Goal: Find specific page/section: Find specific page/section

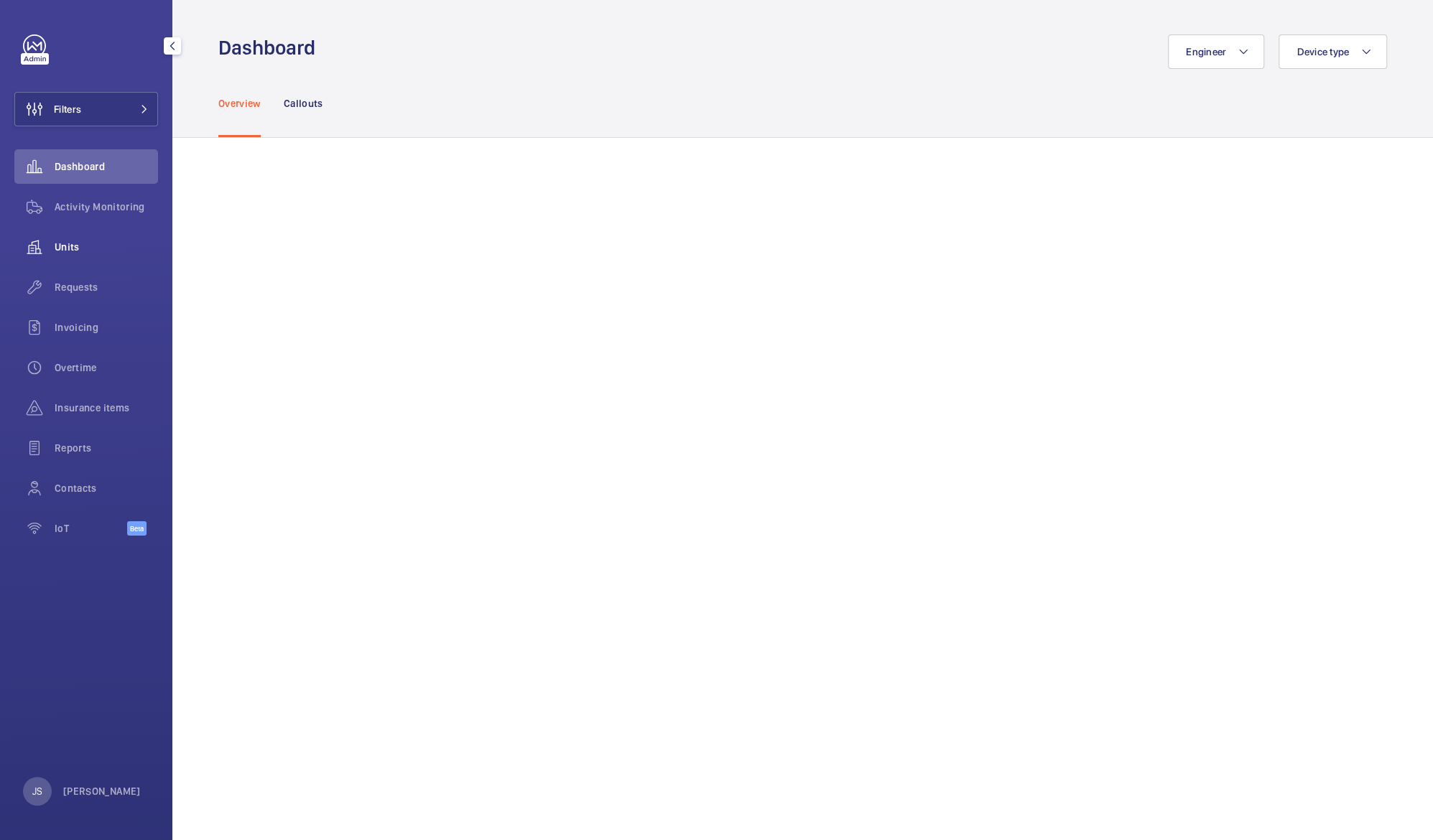
click at [67, 253] on span "Units" at bounding box center [106, 246] width 104 height 15
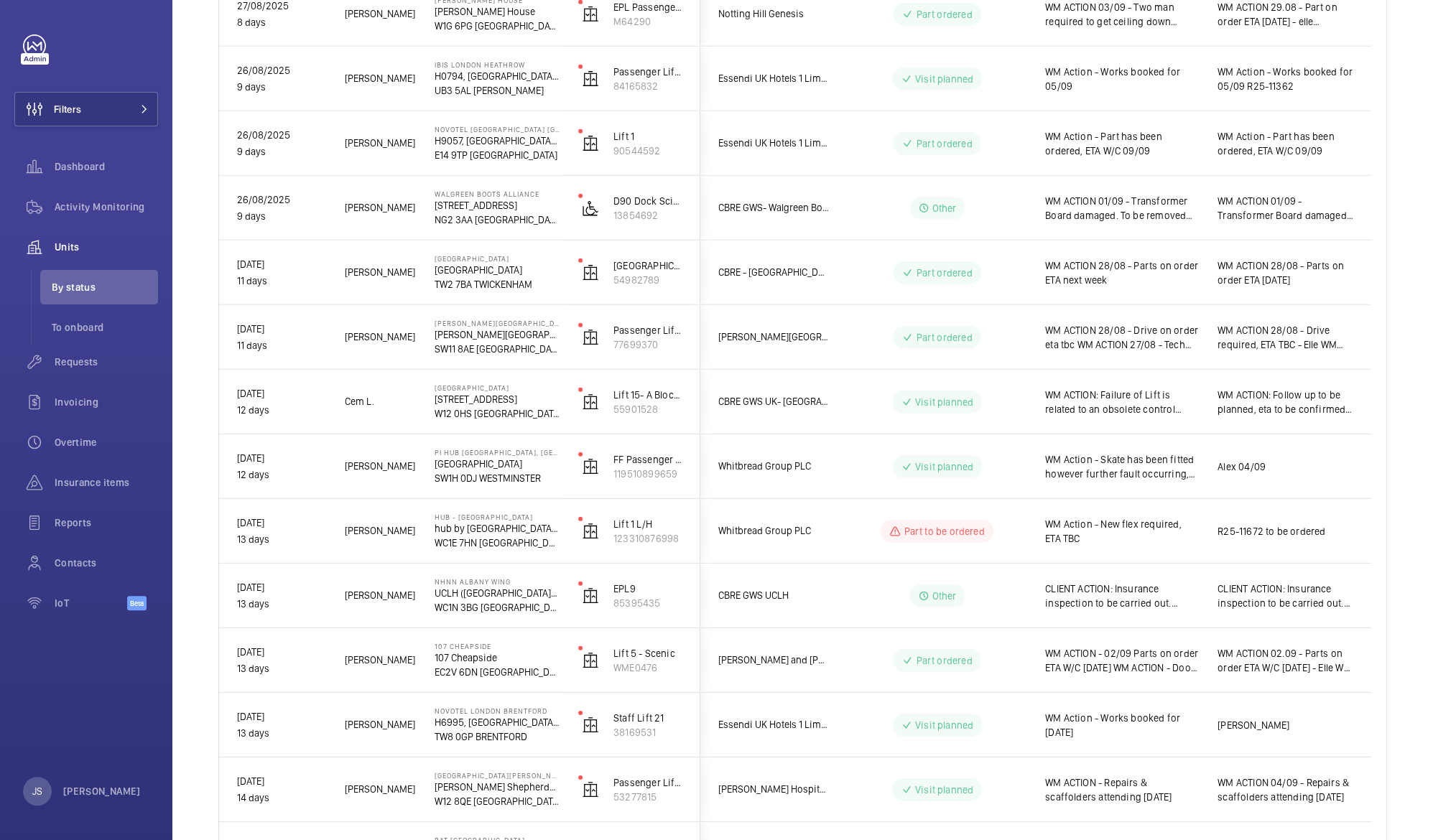
scroll to position [2863, 0]
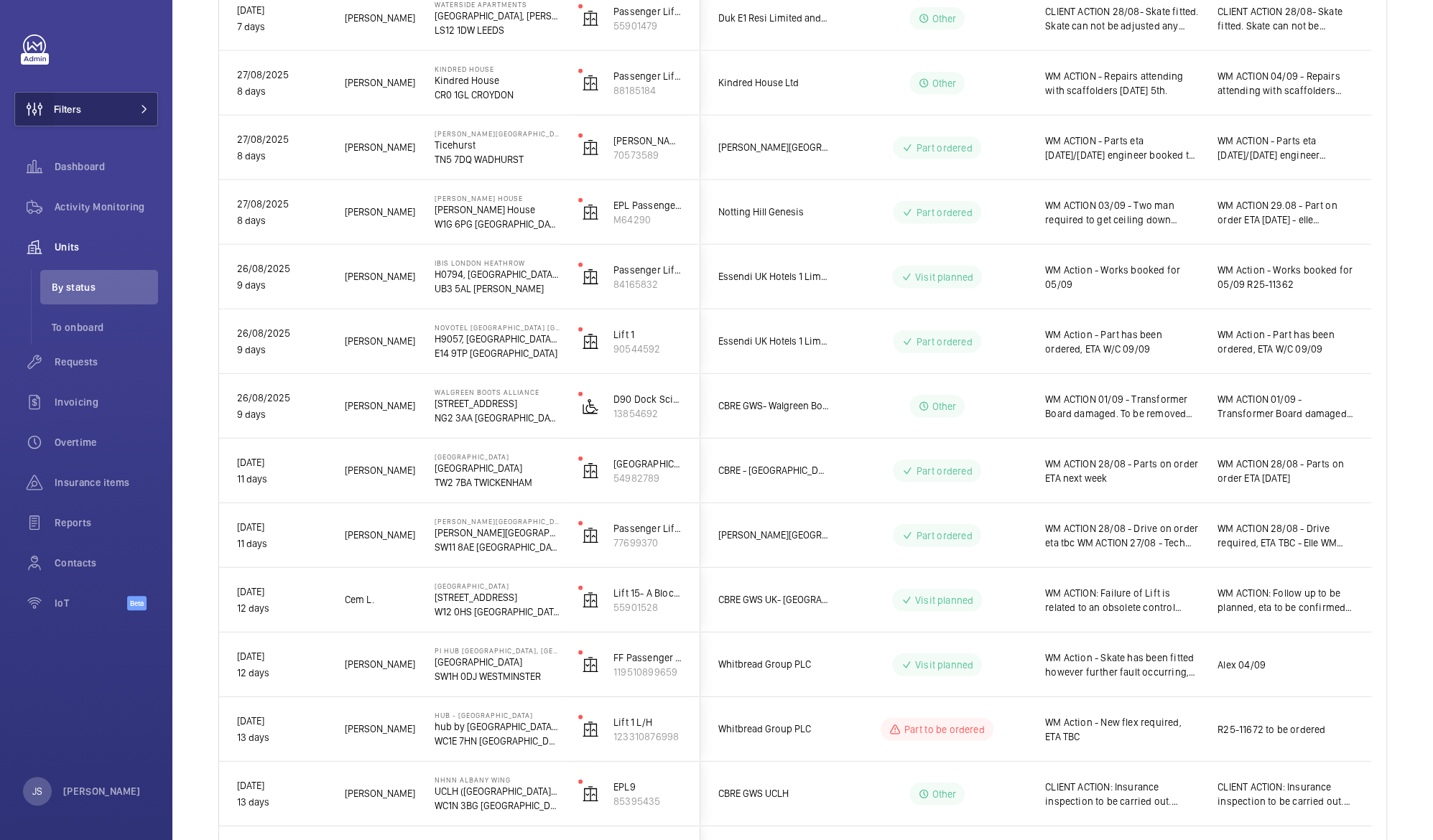
click at [53, 121] on wm-front-icon-button at bounding box center [34, 109] width 39 height 35
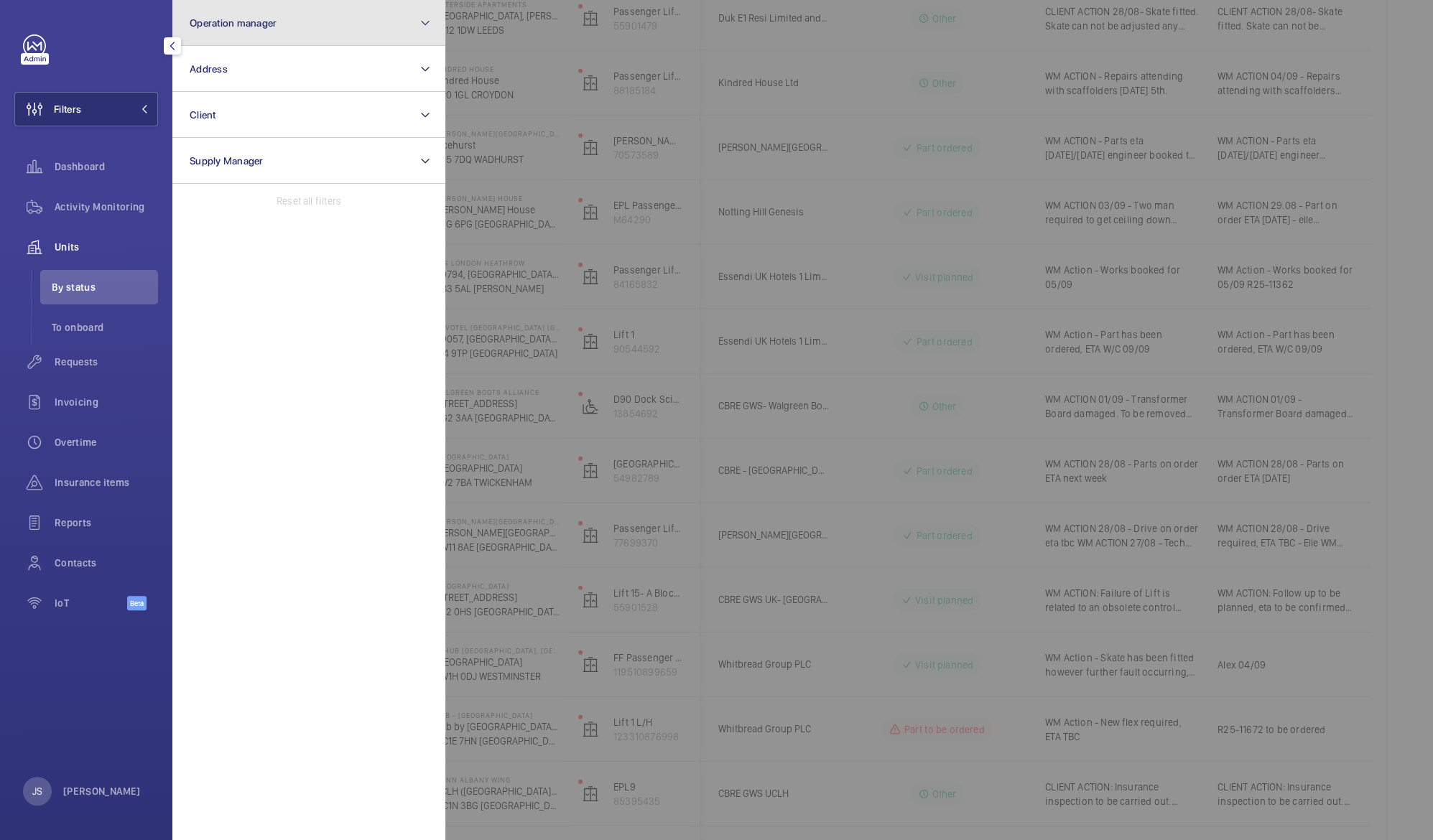
click at [230, 25] on span "Operation manager" at bounding box center [234, 23] width 87 height 12
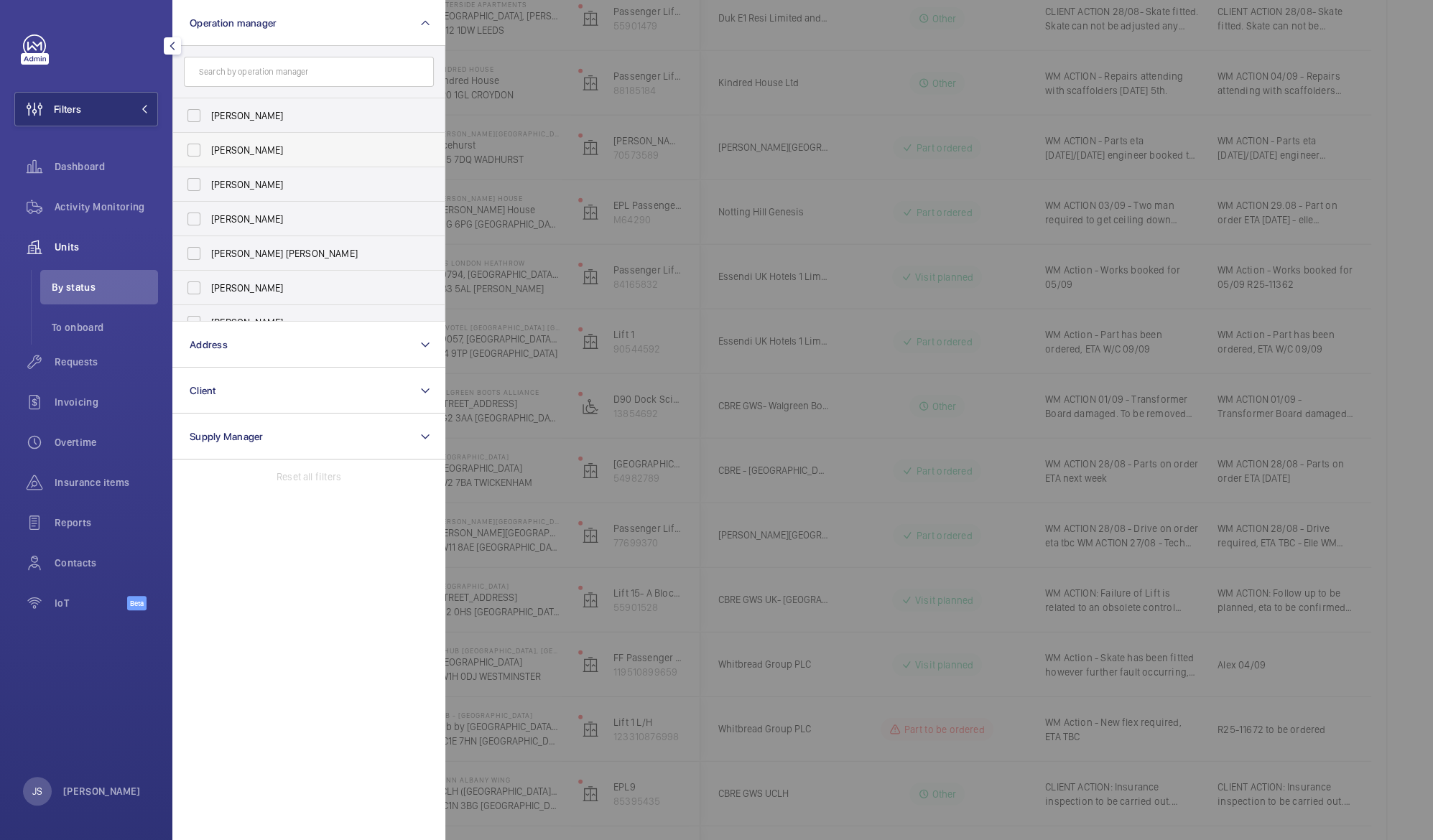
click at [230, 155] on span "[PERSON_NAME]" at bounding box center [310, 149] width 198 height 15
click at [209, 155] on input "[PERSON_NAME]" at bounding box center [193, 149] width 29 height 29
checkbox input "true"
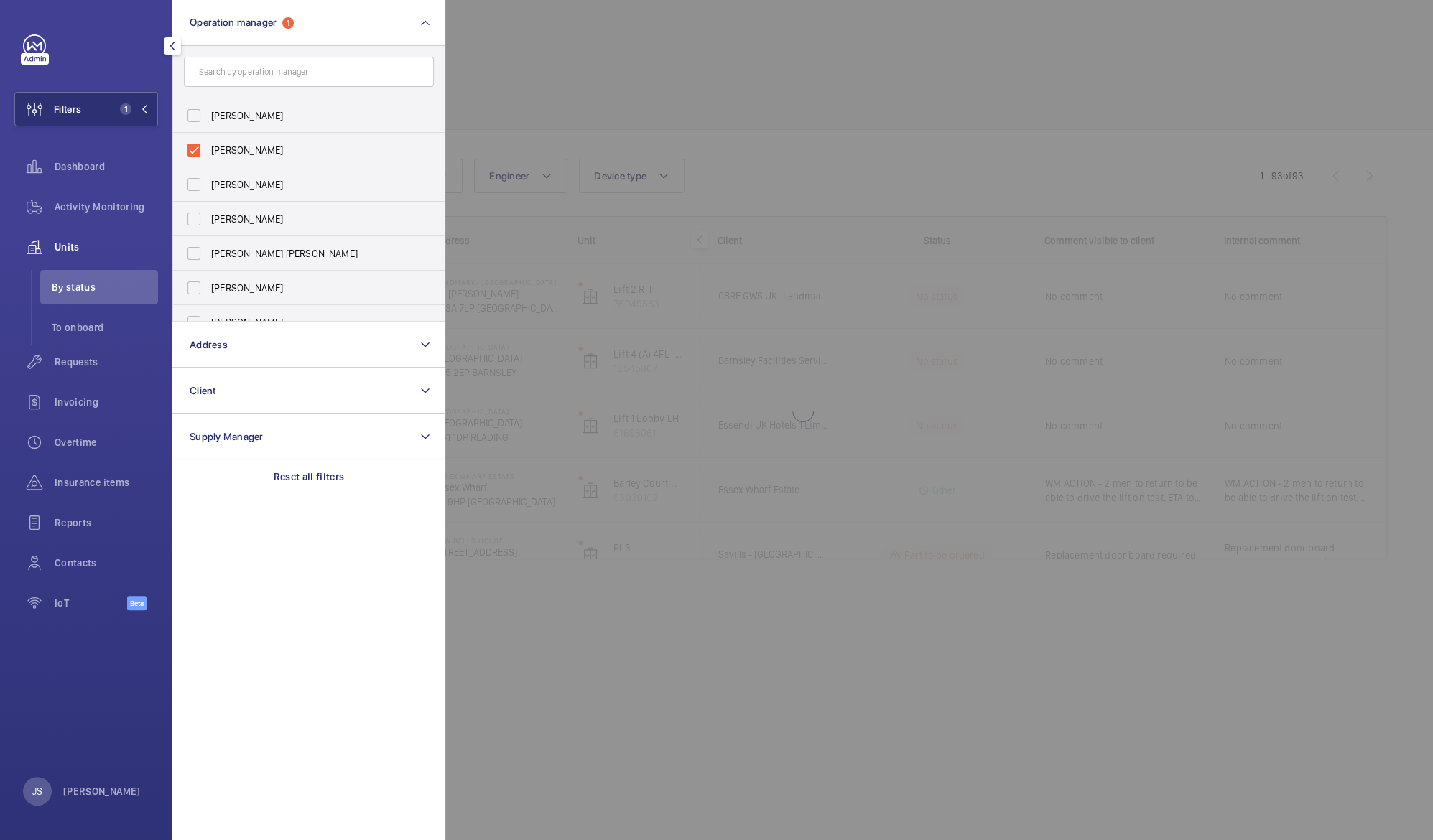
click at [563, 684] on div at bounding box center [1162, 420] width 1433 height 840
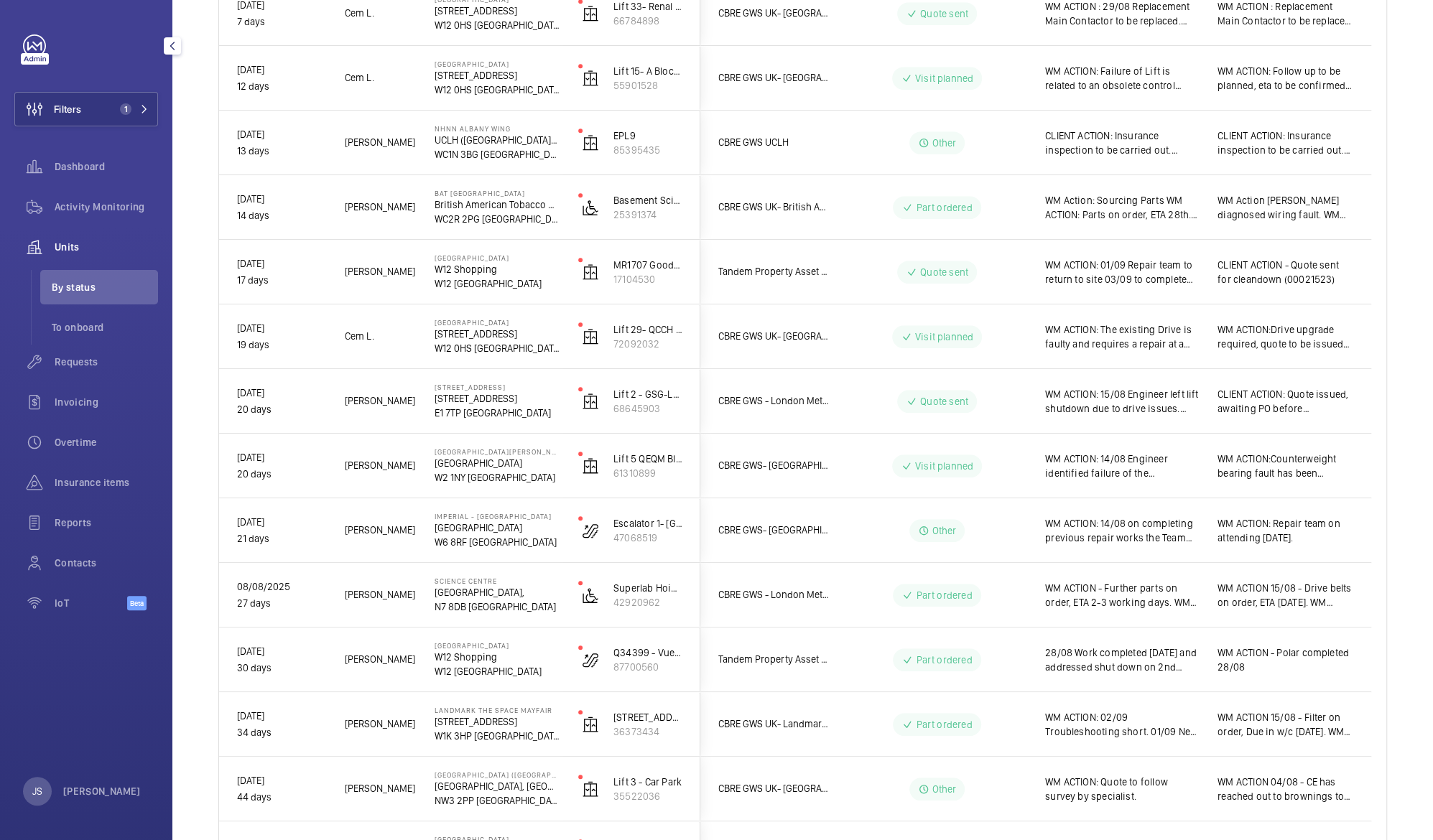
scroll to position [787, 0]
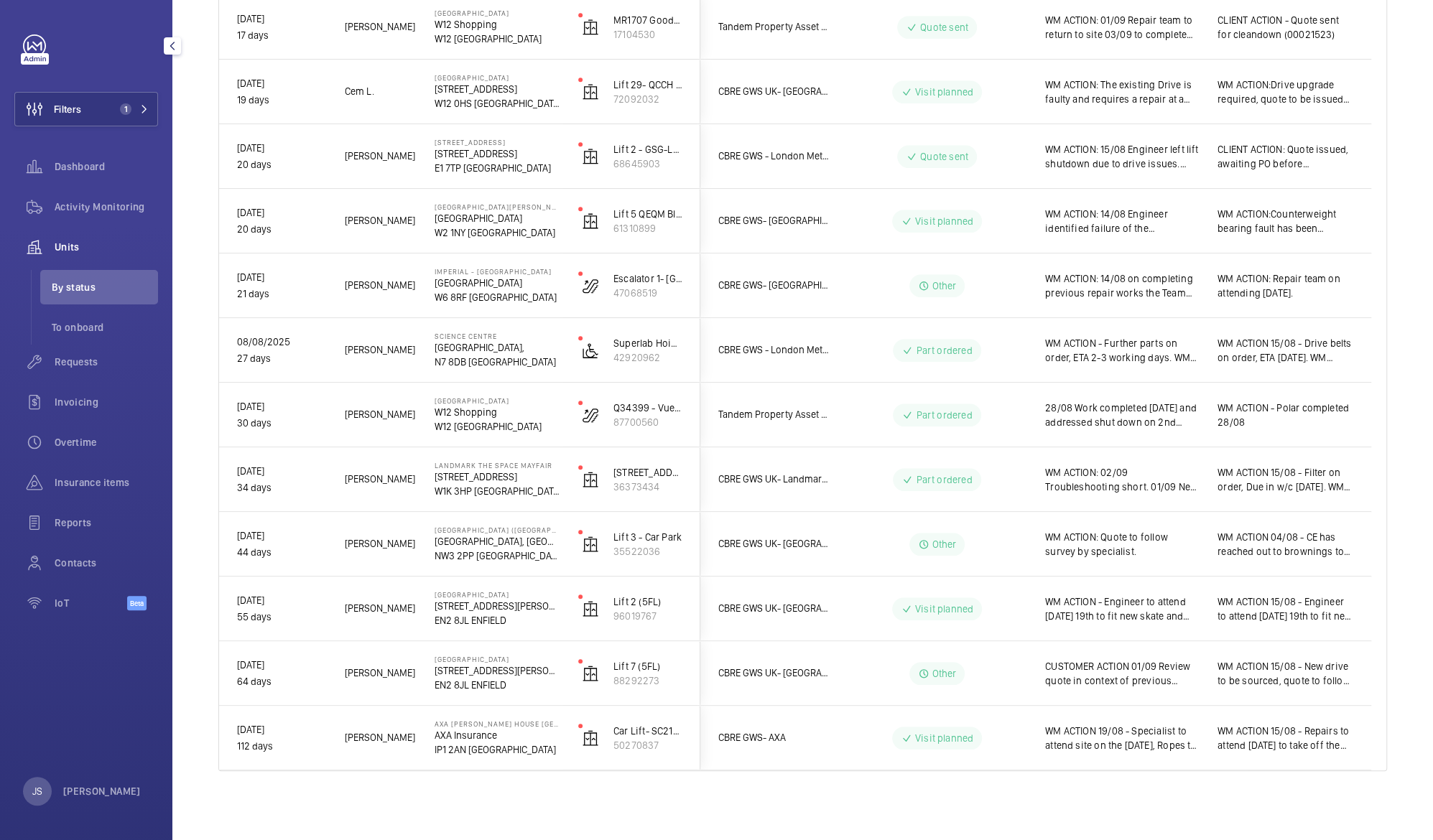
click at [1105, 538] on span "WM ACTION: Quote to follow survey by specialist." at bounding box center [1121, 544] width 153 height 29
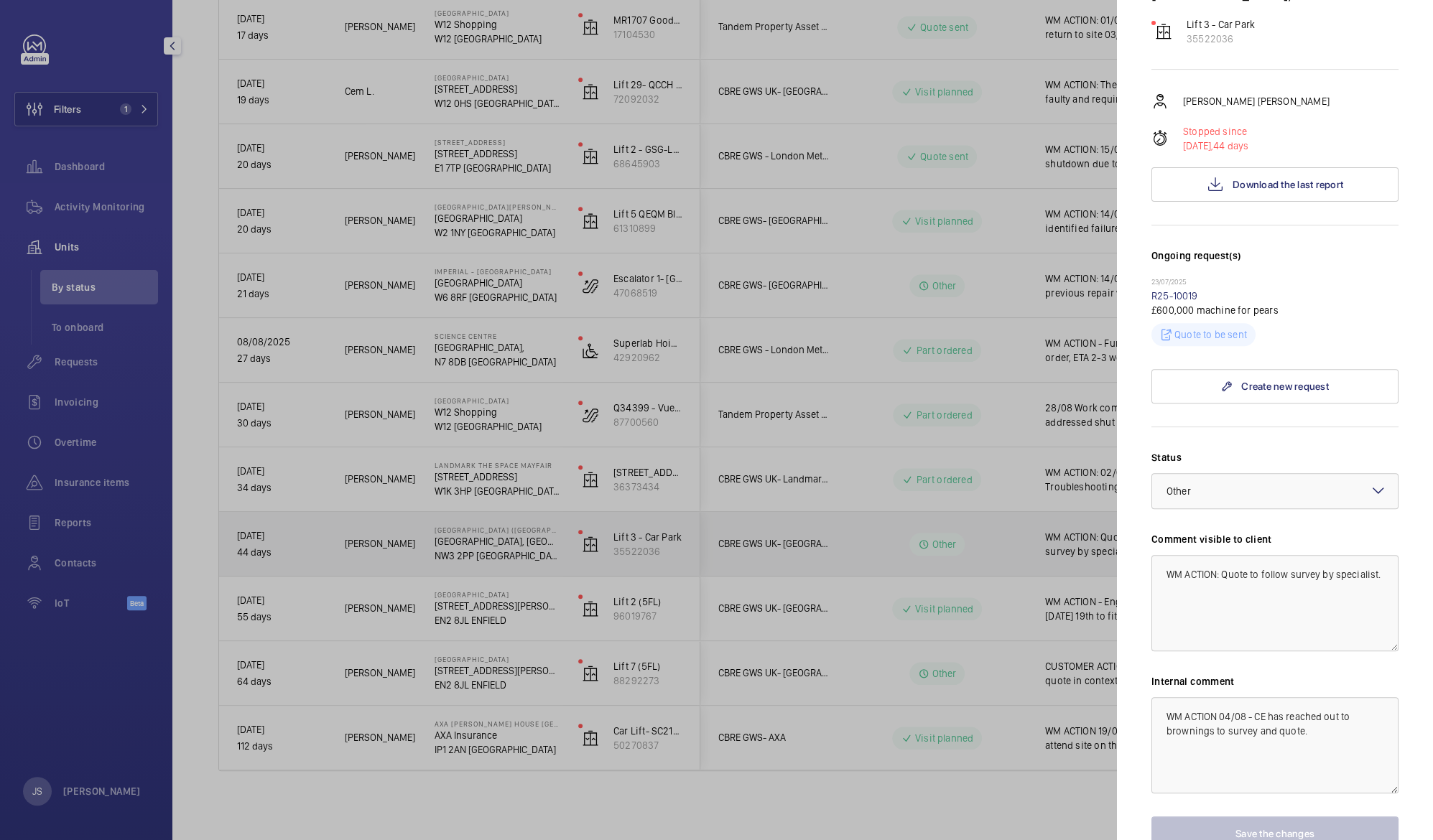
scroll to position [274, 0]
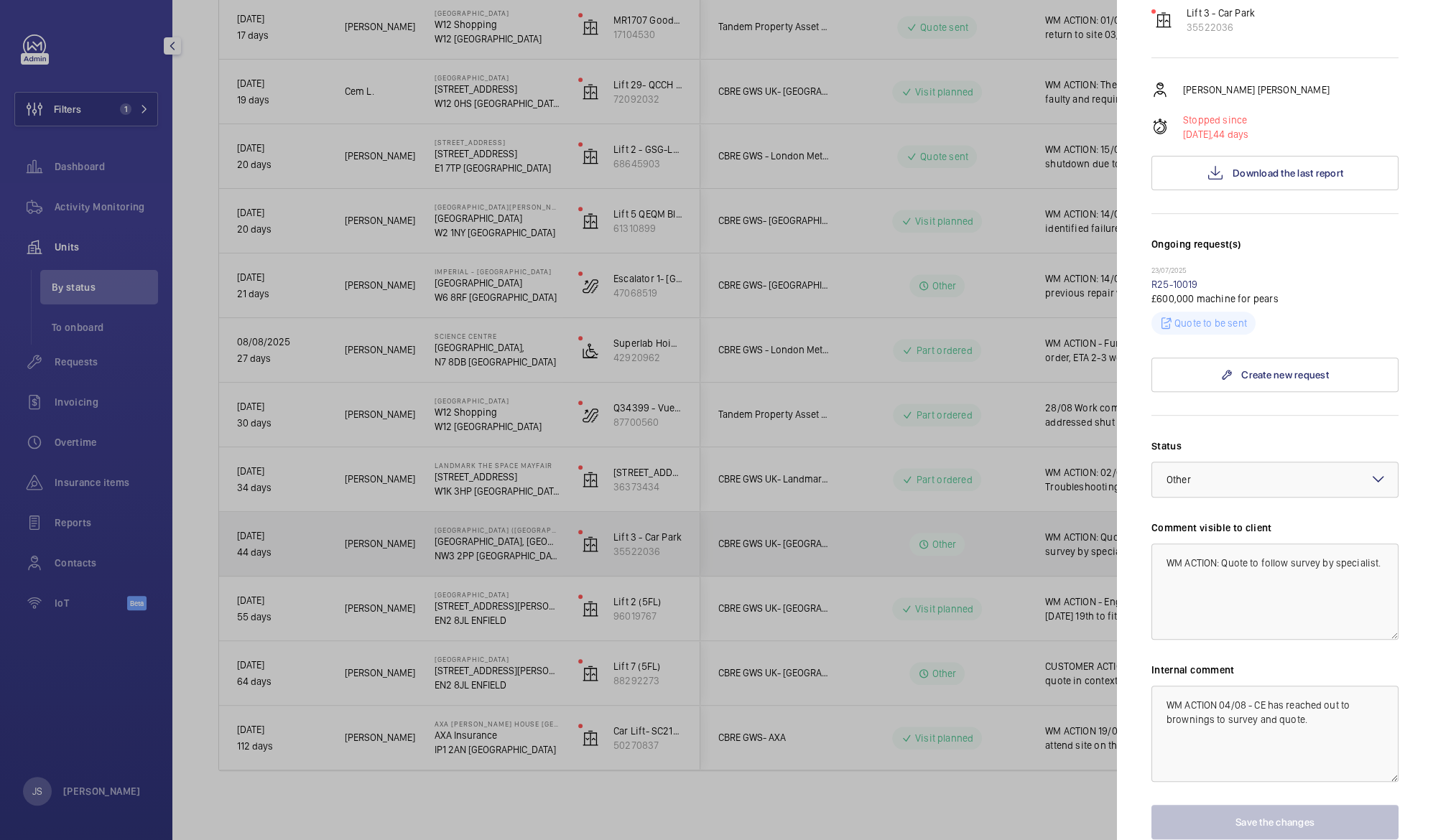
click at [464, 546] on div at bounding box center [716, 420] width 1433 height 840
